Goal: Task Accomplishment & Management: Complete application form

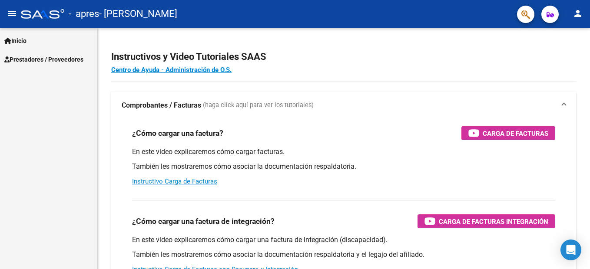
click at [26, 40] on span "Inicio" at bounding box center [15, 41] width 22 height 10
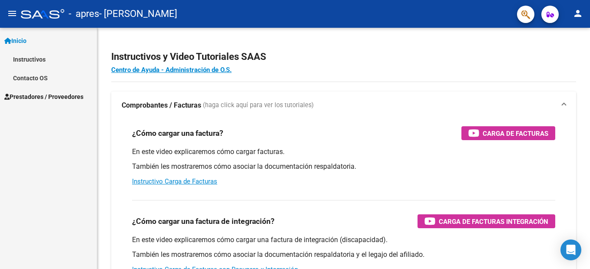
click at [41, 97] on span "Prestadores / Proveedores" at bounding box center [43, 97] width 79 height 10
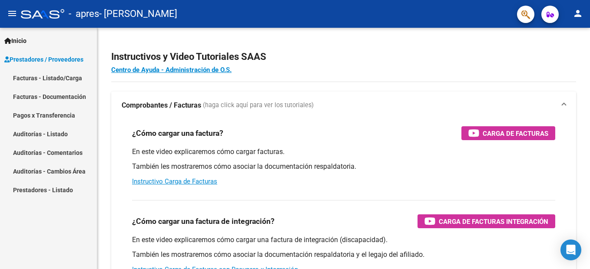
click at [41, 80] on link "Facturas - Listado/Carga" at bounding box center [48, 78] width 97 height 19
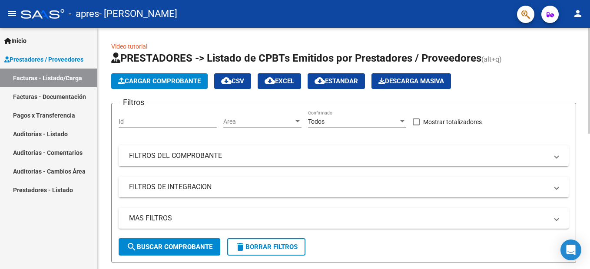
click at [165, 83] on span "Cargar Comprobante" at bounding box center [159, 81] width 83 height 8
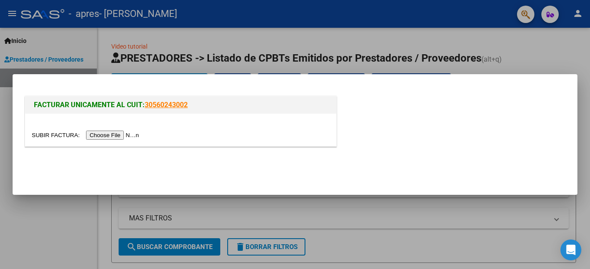
click at [103, 137] on input "file" at bounding box center [87, 135] width 110 height 9
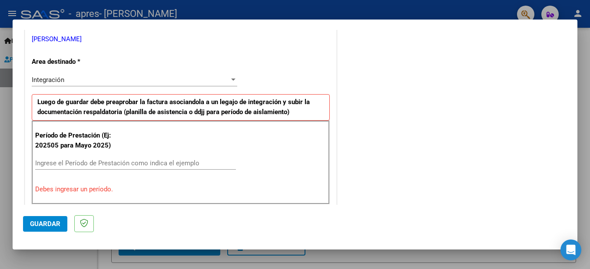
scroll to position [217, 0]
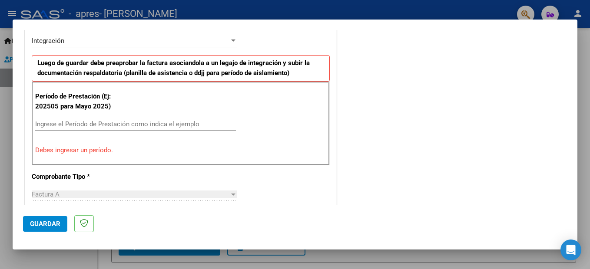
click at [56, 127] on input "Ingrese el Período de Prestación como indica el ejemplo" at bounding box center [135, 124] width 201 height 8
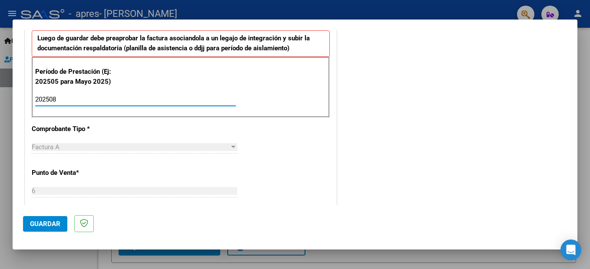
scroll to position [0, 0]
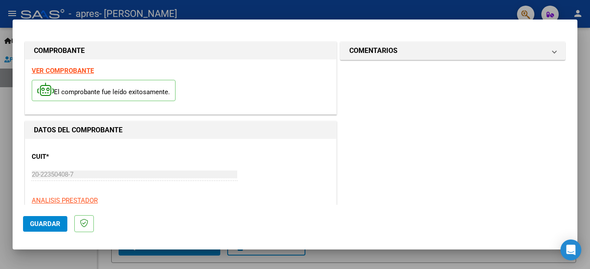
type input "202508"
click at [73, 72] on strong "VER COMPROBANTE" at bounding box center [63, 71] width 62 height 8
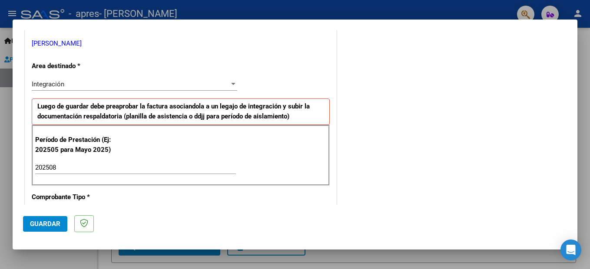
scroll to position [304, 0]
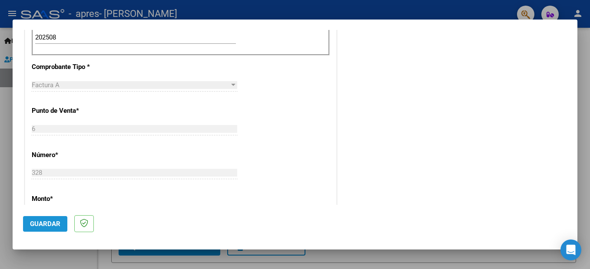
click at [46, 225] on span "Guardar" at bounding box center [45, 224] width 30 height 8
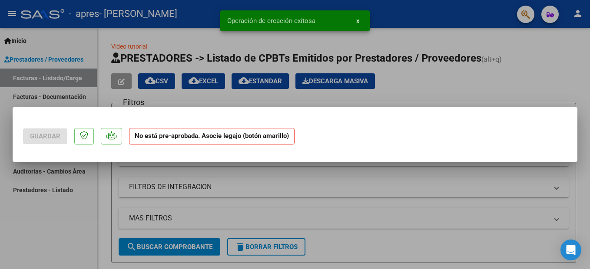
scroll to position [0, 0]
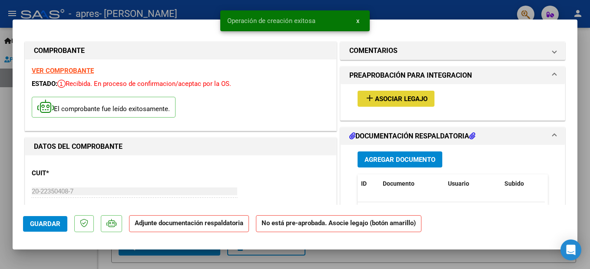
click at [381, 103] on button "add Asociar Legajo" at bounding box center [395, 99] width 77 height 16
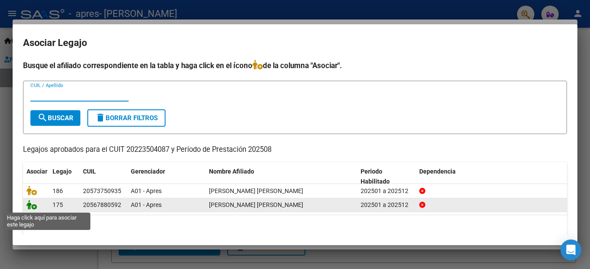
click at [33, 208] on icon at bounding box center [31, 205] width 10 height 10
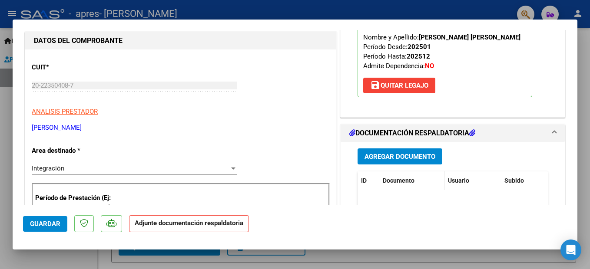
scroll to position [130, 0]
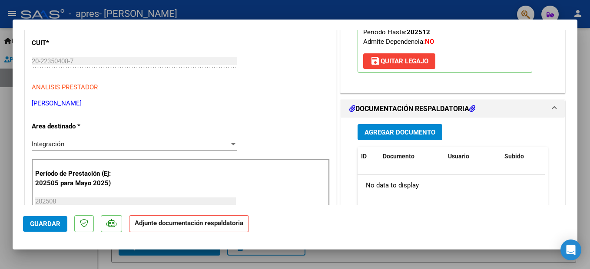
click at [394, 135] on span "Agregar Documento" at bounding box center [399, 133] width 71 height 8
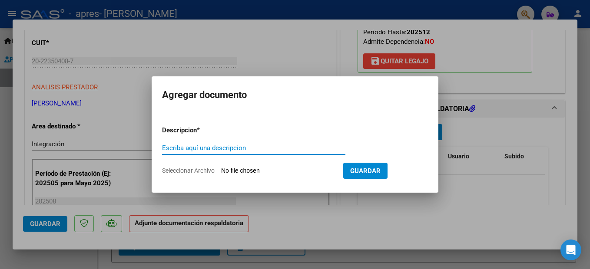
click at [242, 171] on input "Seleccionar Archivo" at bounding box center [278, 171] width 115 height 8
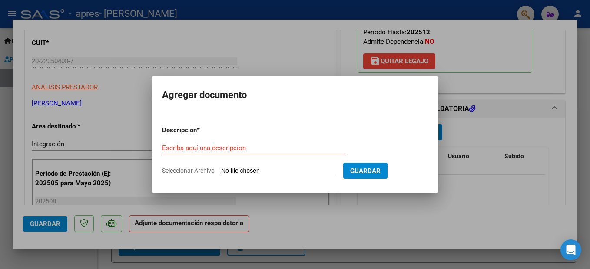
type input "C:\fakepath\asistencia [PERSON_NAME] .pdf"
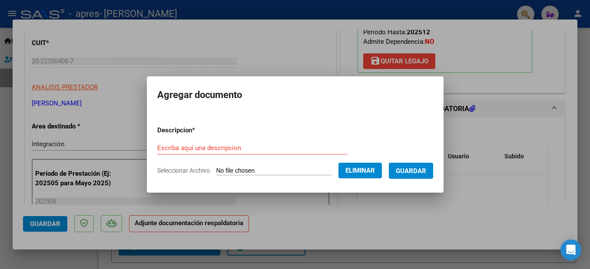
click at [211, 145] on input "Escriba aquí una descripcion" at bounding box center [252, 148] width 190 height 8
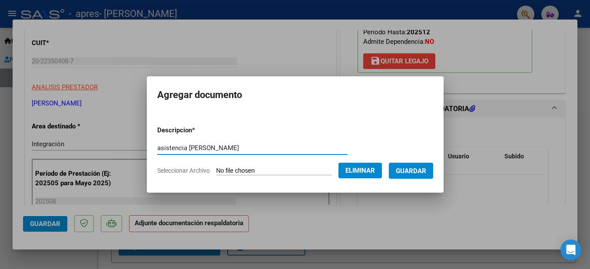
type input "asistencia [PERSON_NAME]"
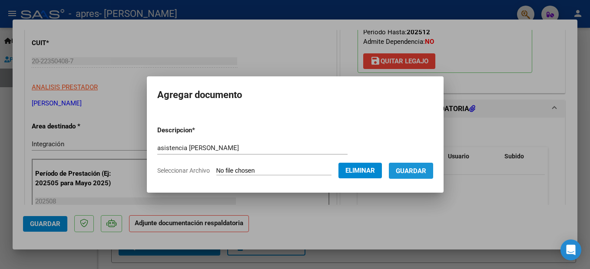
click at [426, 172] on span "Guardar" at bounding box center [411, 171] width 30 height 8
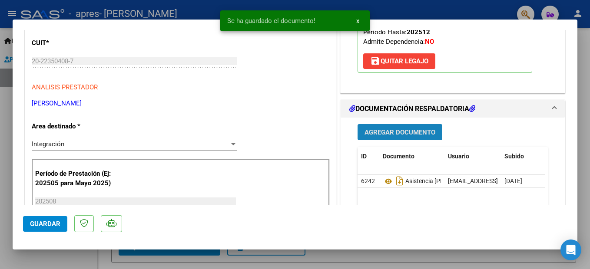
click at [395, 133] on span "Agregar Documento" at bounding box center [399, 133] width 71 height 8
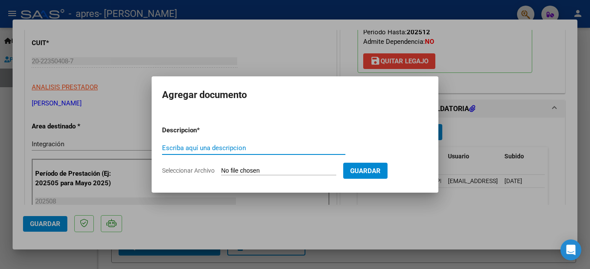
click at [245, 173] on input "Seleccionar Archivo" at bounding box center [278, 171] width 115 height 8
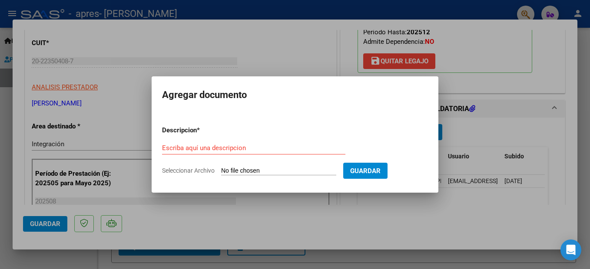
type input "C:\fakepath\autorización [PERSON_NAME] [PERSON_NAME] .pdf"
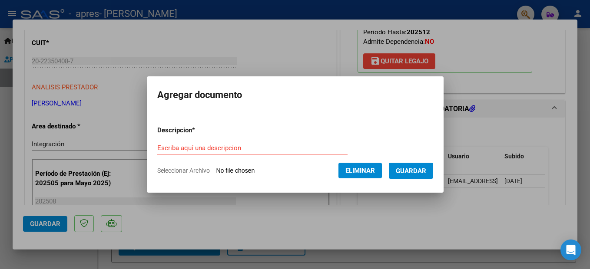
click at [187, 146] on input "Escriba aquí una descripcion" at bounding box center [252, 148] width 190 height 8
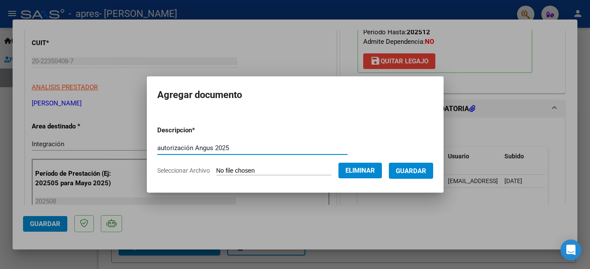
type input "autorización Angus 2025"
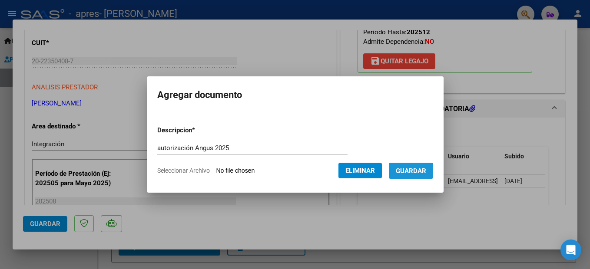
click at [421, 173] on span "Guardar" at bounding box center [411, 171] width 30 height 8
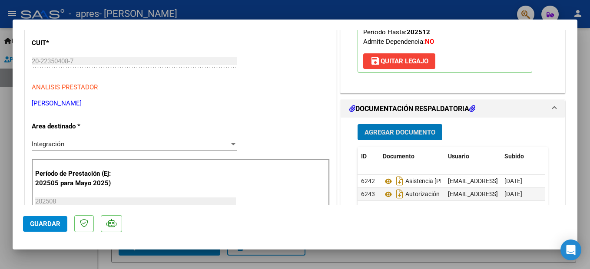
click at [231, 144] on div at bounding box center [233, 144] width 4 height 2
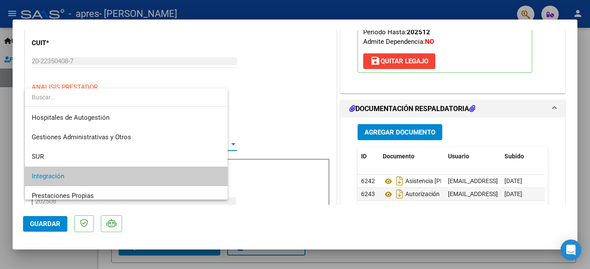
scroll to position [33, 0]
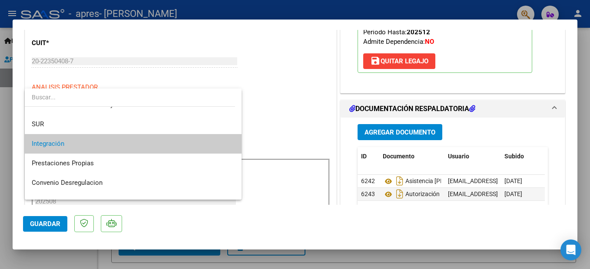
click at [158, 143] on span "Integración" at bounding box center [133, 144] width 203 height 20
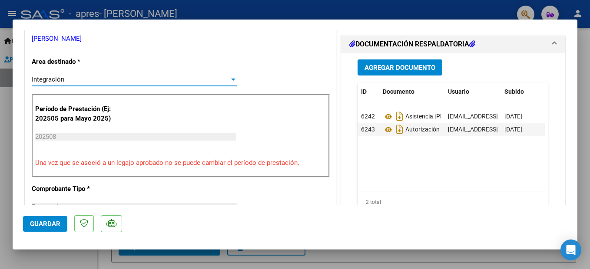
scroll to position [304, 0]
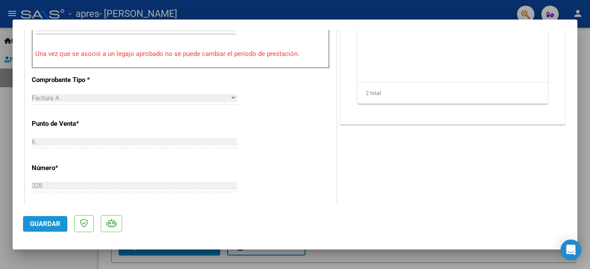
click at [45, 224] on span "Guardar" at bounding box center [45, 224] width 30 height 8
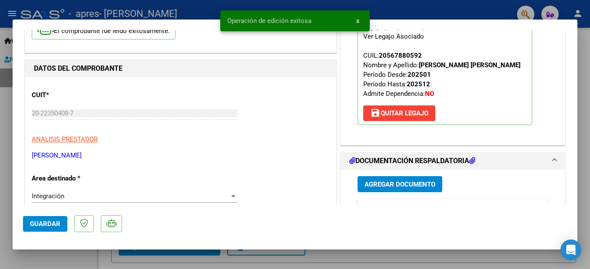
scroll to position [0, 0]
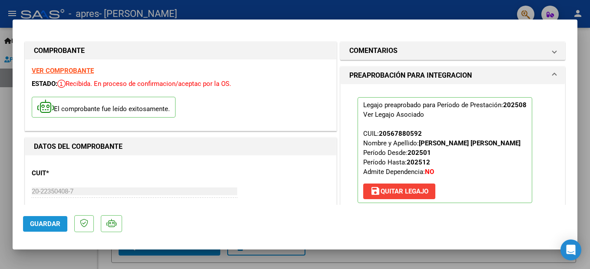
click at [34, 222] on span "Guardar" at bounding box center [45, 224] width 30 height 8
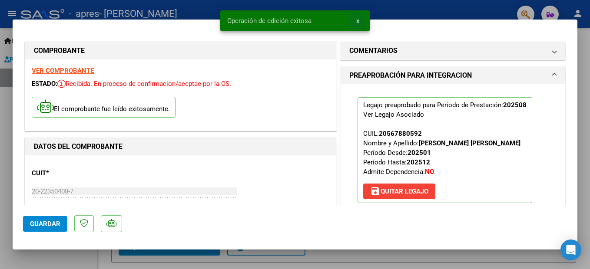
click at [357, 21] on span "x" at bounding box center [357, 21] width 3 height 8
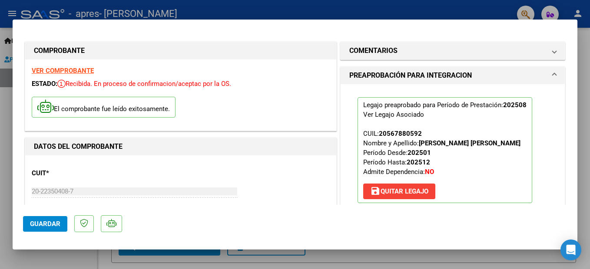
click at [2, 33] on div at bounding box center [295, 134] width 590 height 269
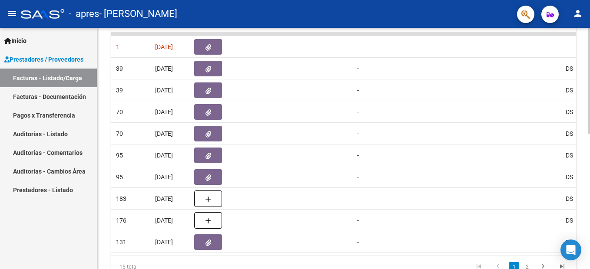
scroll to position [0, 481]
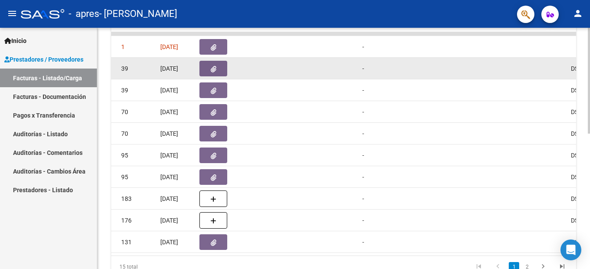
click at [215, 69] on icon "button" at bounding box center [214, 69] width 6 height 7
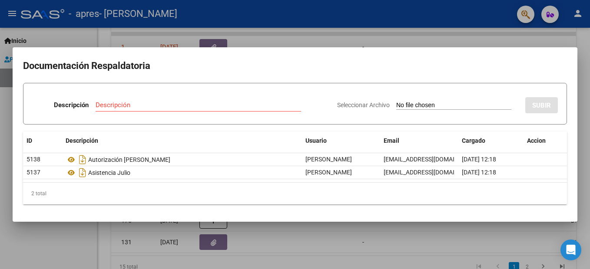
click at [270, 40] on div at bounding box center [295, 134] width 590 height 269
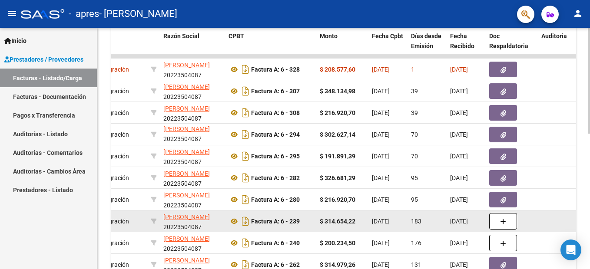
scroll to position [222, 0]
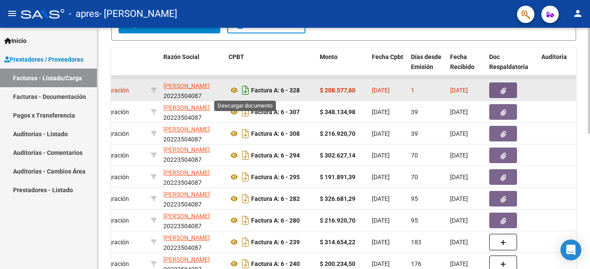
click at [248, 95] on icon "Descargar documento" at bounding box center [245, 90] width 11 height 14
